Goal: Navigation & Orientation: Find specific page/section

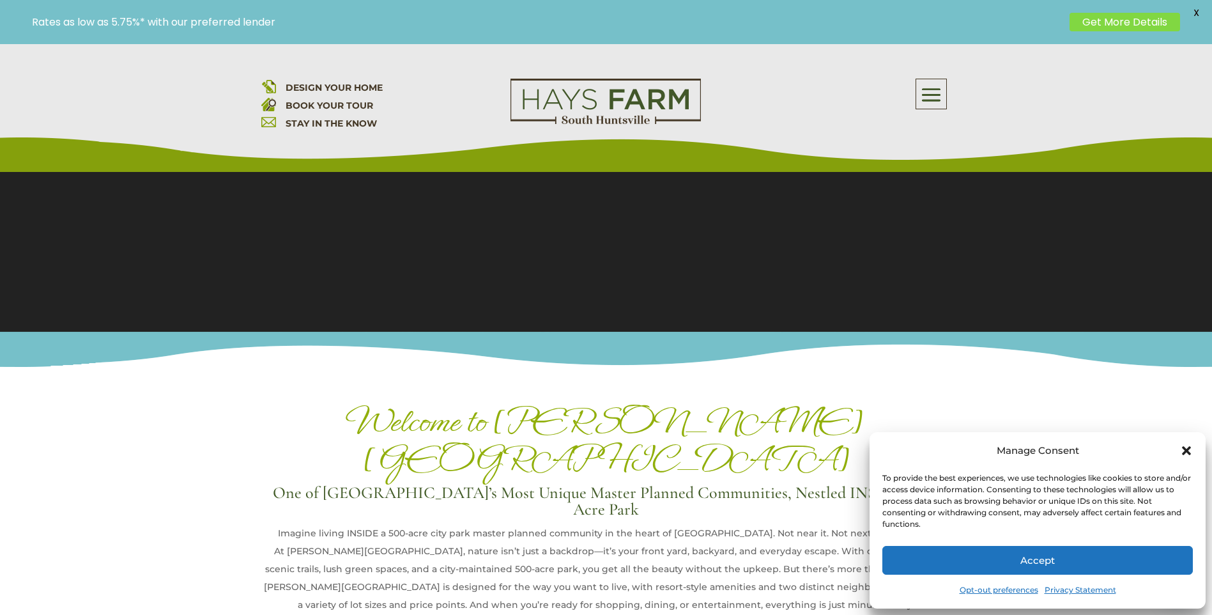
click at [1190, 452] on icon "Close dialog" at bounding box center [1186, 450] width 13 height 13
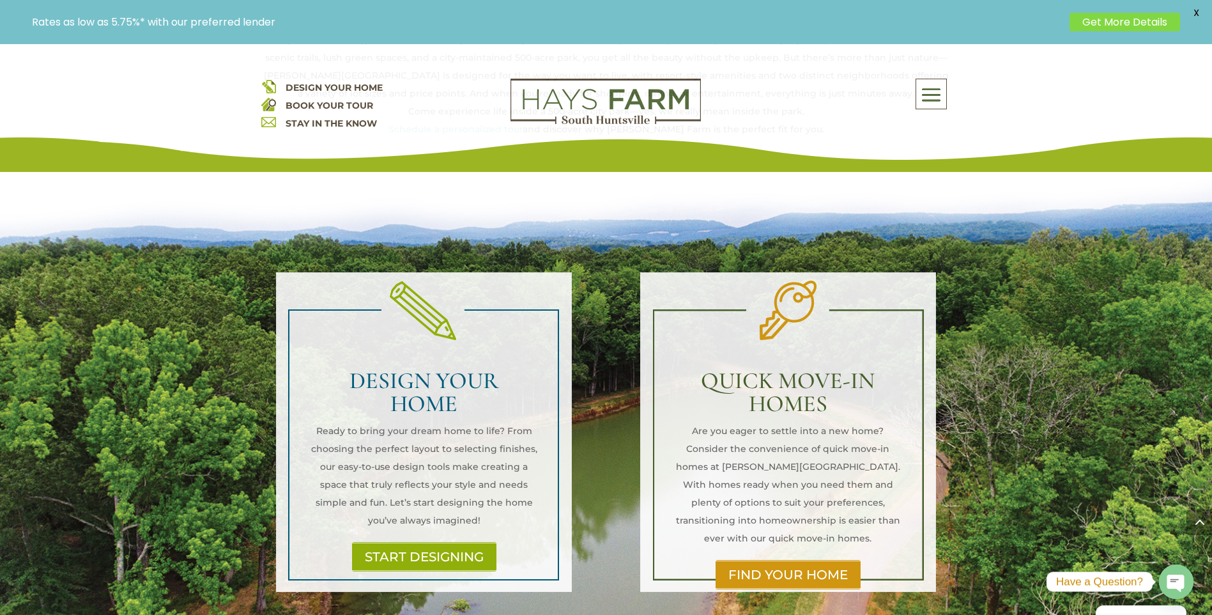
scroll to position [703, 0]
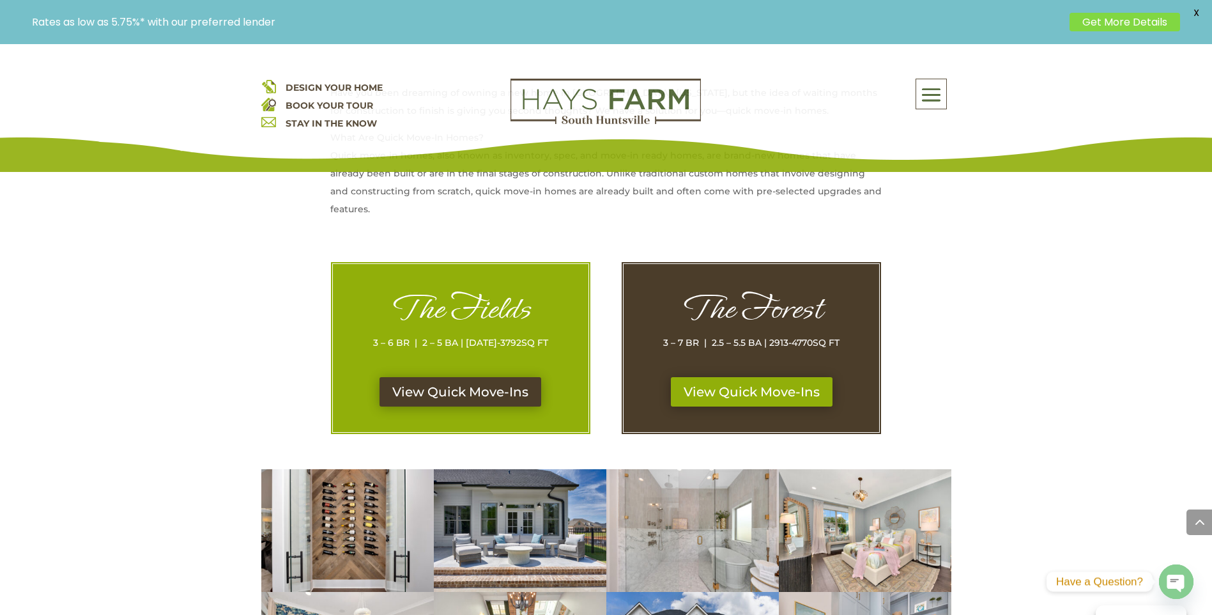
scroll to position [575, 0]
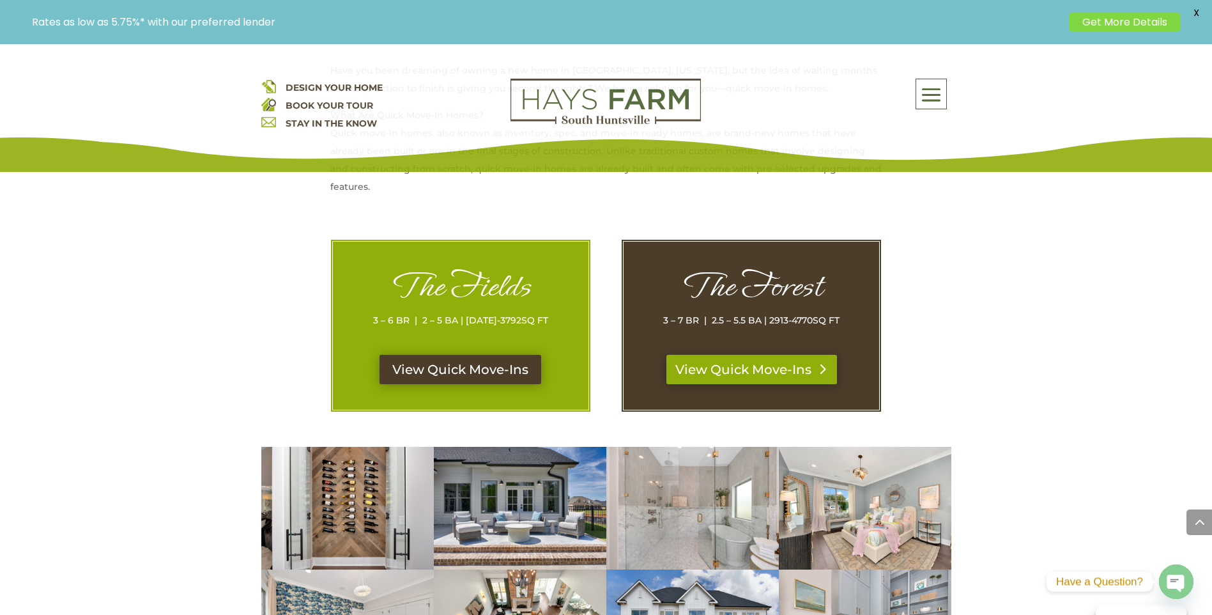
click at [759, 369] on link "View Quick Move-Ins" at bounding box center [752, 369] width 171 height 29
